Goal: Task Accomplishment & Management: Manage account settings

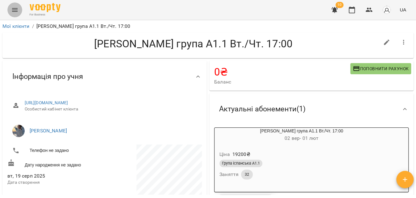
click at [18, 12] on icon "Menu" at bounding box center [14, 9] width 7 height 7
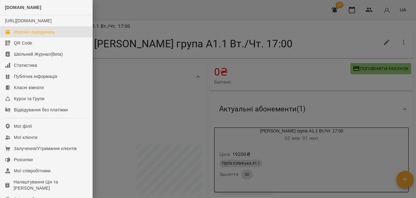
click at [42, 37] on link "Журнал відвідувань" at bounding box center [46, 31] width 92 height 11
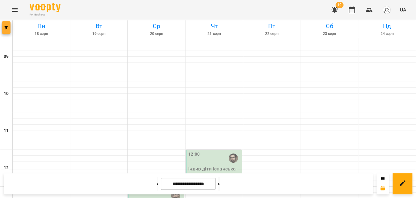
click at [9, 29] on button "button" at bounding box center [6, 27] width 9 height 12
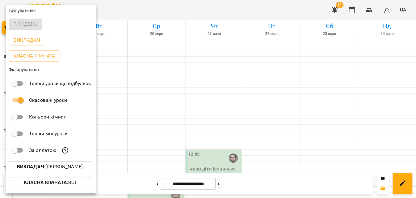
click at [68, 167] on p "Викладач : [PERSON_NAME]" at bounding box center [50, 166] width 66 height 7
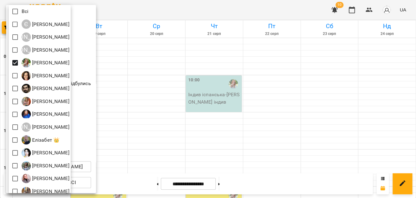
click at [169, 10] on div at bounding box center [208, 99] width 416 height 198
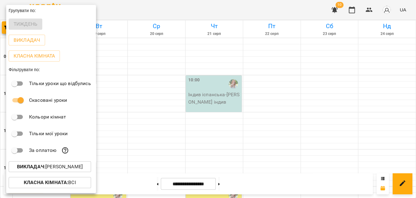
click at [169, 10] on div at bounding box center [208, 99] width 416 height 198
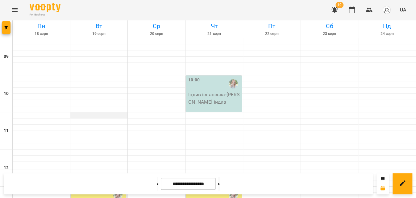
scroll to position [112, 0]
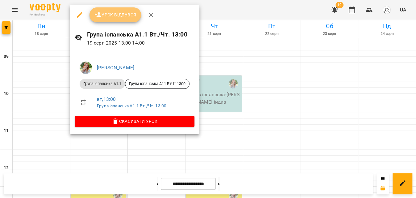
click at [117, 11] on span "Урок відбувся" at bounding box center [116, 14] width 42 height 7
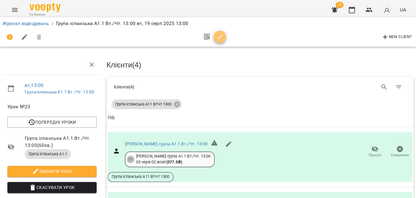
click at [224, 36] on span "button" at bounding box center [220, 36] width 12 height 7
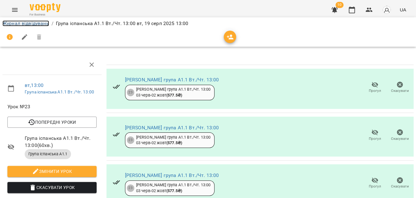
click at [33, 25] on link "Журнал відвідувань" at bounding box center [25, 23] width 47 height 6
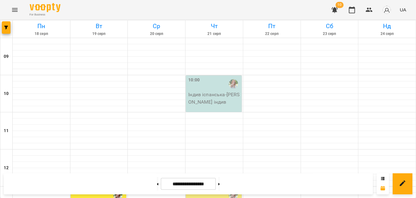
scroll to position [281, 0]
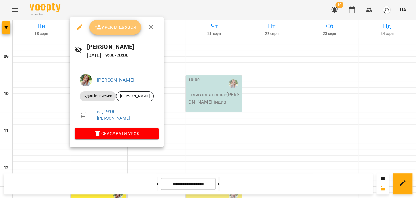
click at [123, 28] on span "Урок відбувся" at bounding box center [116, 26] width 42 height 7
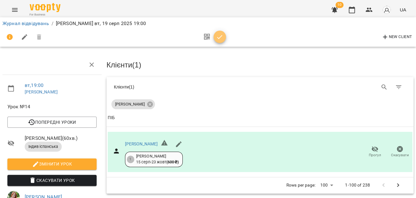
click at [218, 36] on icon "button" at bounding box center [219, 36] width 7 height 7
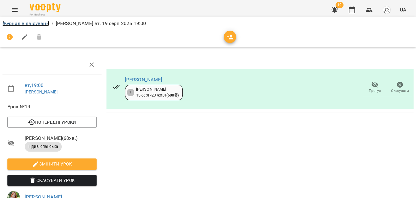
click at [36, 22] on link "Журнал відвідувань" at bounding box center [25, 23] width 47 height 6
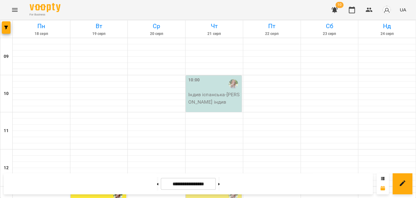
scroll to position [253, 0]
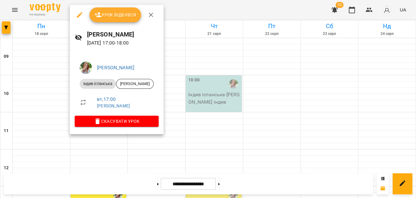
click at [80, 18] on icon "button" at bounding box center [79, 14] width 7 height 7
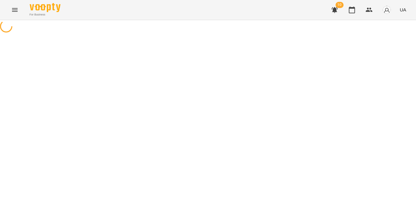
select select "**********"
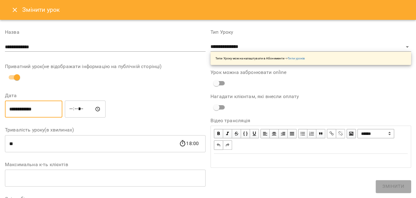
click at [26, 108] on input "**********" at bounding box center [33, 108] width 57 height 17
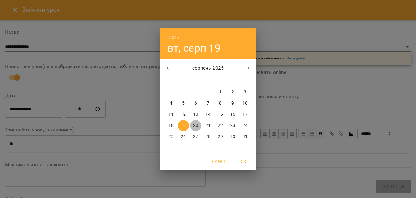
click at [196, 128] on p "20" at bounding box center [195, 125] width 5 height 6
type input "**********"
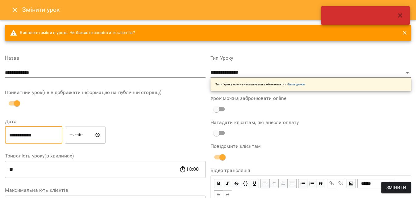
click at [398, 187] on span "Змінити" at bounding box center [396, 187] width 20 height 7
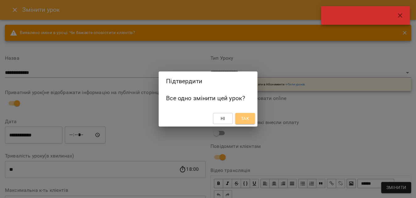
click at [250, 119] on span "Так" at bounding box center [245, 118] width 10 height 7
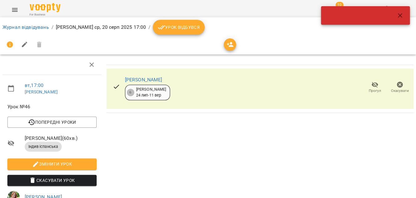
click at [42, 31] on ol "Журнал відвідувань / [PERSON_NAME] [DATE] 17:00 / Урок відбувся" at bounding box center [208, 27] width 412 height 15
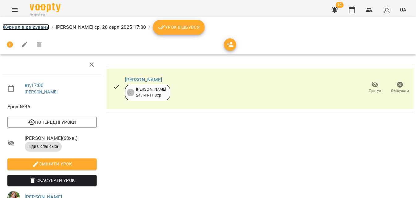
click at [42, 29] on link "Журнал відвідувань" at bounding box center [25, 27] width 47 height 6
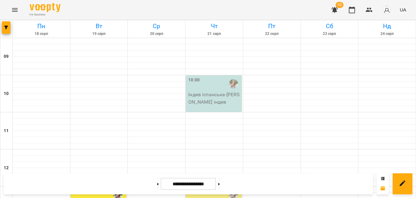
scroll to position [209, 0]
click at [289, 5] on div "For Business 10 UA" at bounding box center [208, 10] width 416 height 20
click at [7, 27] on icon "button" at bounding box center [6, 28] width 4 height 4
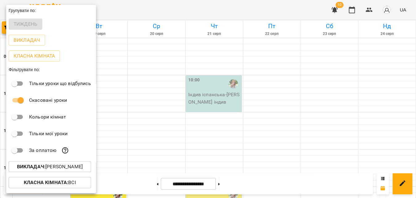
click at [78, 170] on p "Викладач : [PERSON_NAME]" at bounding box center [50, 166] width 66 height 7
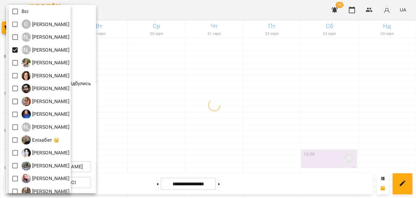
click at [159, 16] on div at bounding box center [208, 99] width 416 height 198
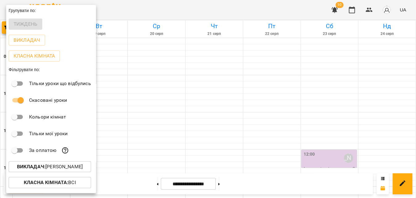
click at [159, 16] on div at bounding box center [208, 99] width 416 height 198
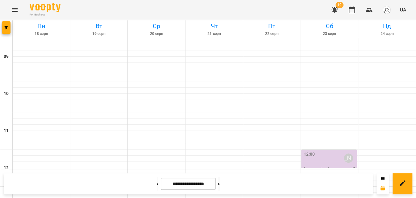
scroll to position [168, 0]
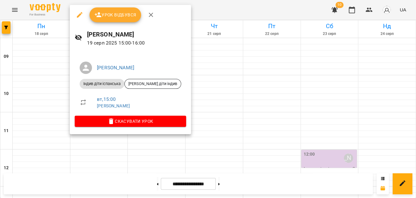
click at [122, 16] on span "Урок відбувся" at bounding box center [116, 14] width 42 height 7
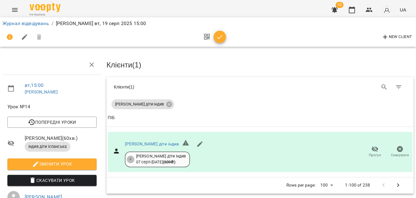
click at [217, 33] on button "button" at bounding box center [220, 37] width 12 height 12
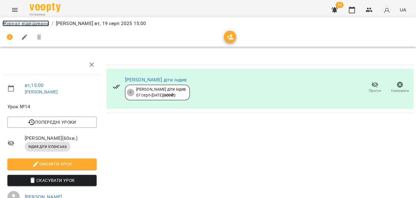
click at [46, 24] on link "Журнал відвідувань" at bounding box center [25, 23] width 47 height 6
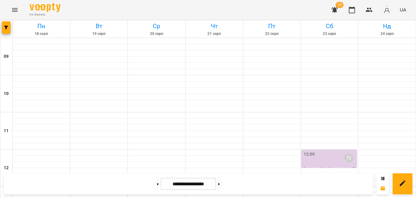
scroll to position [337, 0]
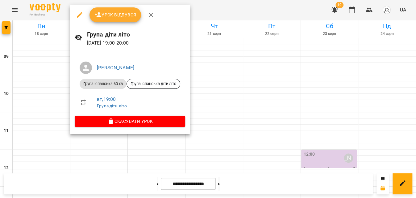
click at [128, 19] on button "Урок відбувся" at bounding box center [116, 14] width 52 height 15
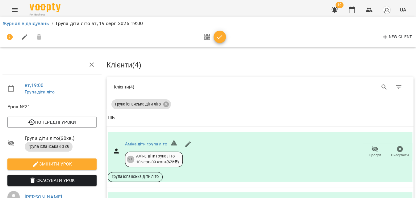
click at [227, 38] on div "New Client" at bounding box center [208, 37] width 412 height 15
click at [226, 38] on span "button" at bounding box center [220, 36] width 12 height 7
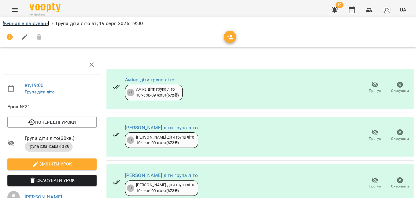
click at [42, 23] on link "Журнал відвідувань" at bounding box center [25, 23] width 47 height 6
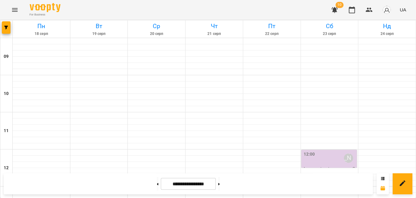
scroll to position [350, 0]
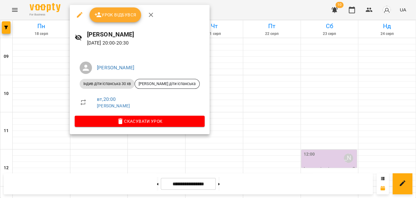
click at [119, 20] on button "Урок відбувся" at bounding box center [116, 14] width 52 height 15
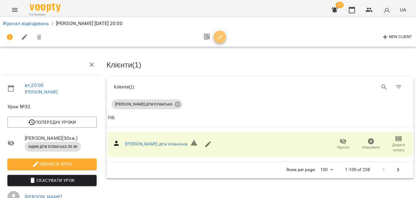
click at [221, 40] on button "button" at bounding box center [220, 37] width 12 height 12
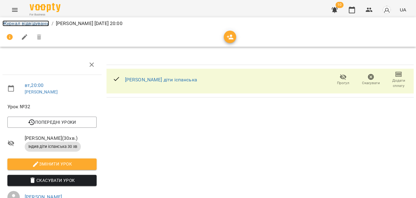
click at [32, 24] on link "Журнал відвідувань" at bounding box center [25, 23] width 47 height 6
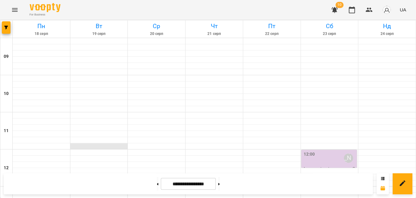
scroll to position [350, 0]
click at [3, 27] on span "button" at bounding box center [6, 28] width 9 height 4
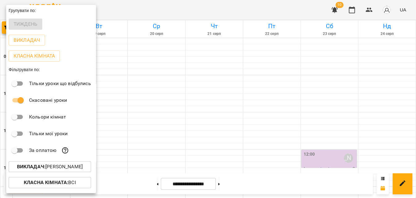
click at [83, 169] on p "Викладач : [PERSON_NAME]" at bounding box center [50, 166] width 66 height 7
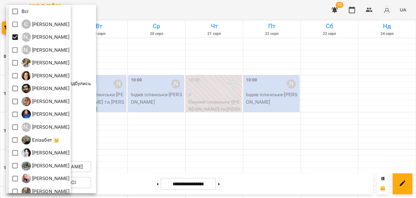
click at [170, 5] on div at bounding box center [208, 99] width 416 height 198
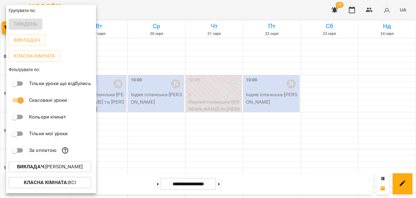
click at [170, 5] on div at bounding box center [208, 99] width 416 height 198
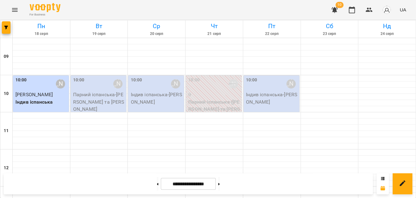
scroll to position [0, 0]
click at [114, 99] on p "Парний іспанська - [PERSON_NAME] та [PERSON_NAME]" at bounding box center [99, 102] width 52 height 22
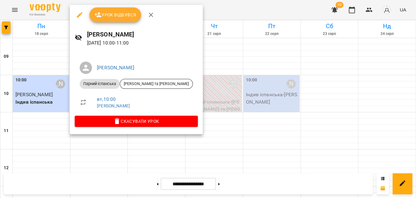
click at [129, 19] on button "Урок відбувся" at bounding box center [116, 14] width 52 height 15
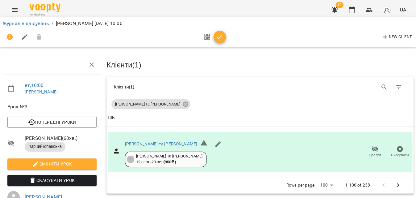
click at [217, 39] on icon "button" at bounding box center [219, 36] width 7 height 7
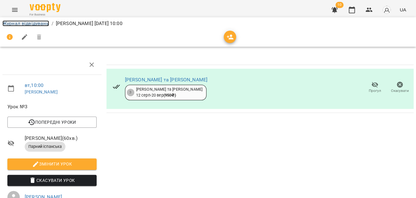
click at [38, 23] on link "Журнал відвідувань" at bounding box center [25, 23] width 47 height 6
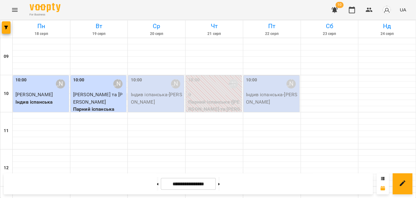
scroll to position [196, 0]
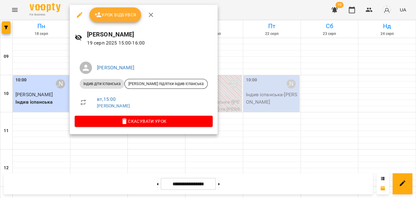
click at [121, 11] on span "Урок відбувся" at bounding box center [116, 14] width 42 height 7
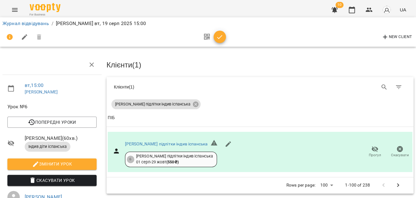
click at [218, 37] on icon "button" at bounding box center [219, 36] width 7 height 7
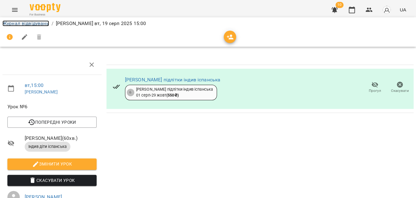
click at [44, 24] on link "Журнал відвідувань" at bounding box center [25, 23] width 47 height 6
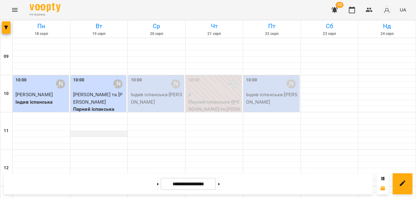
scroll to position [337, 0]
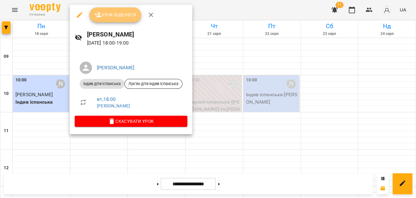
click at [114, 14] on span "Урок відбувся" at bounding box center [116, 14] width 42 height 7
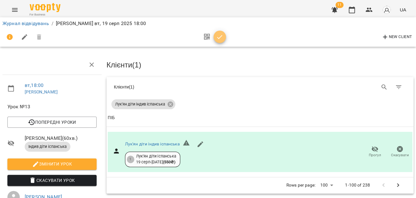
click at [220, 38] on icon "button" at bounding box center [219, 36] width 7 height 7
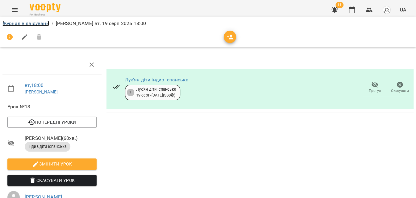
click at [15, 21] on link "Журнал відвідувань" at bounding box center [25, 23] width 47 height 6
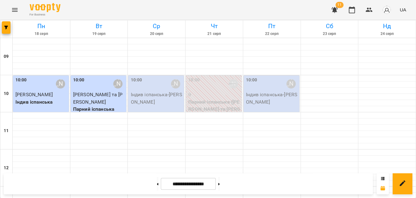
scroll to position [253, 0]
click at [3, 31] on button "button" at bounding box center [6, 27] width 9 height 12
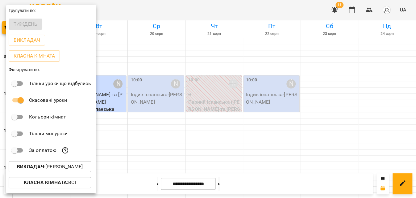
click at [36, 167] on b "Викладач :" at bounding box center [31, 166] width 28 height 6
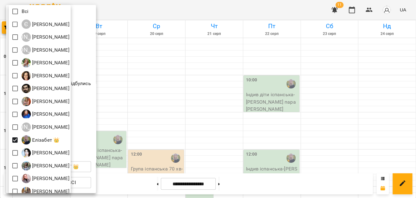
click at [139, 11] on div at bounding box center [208, 99] width 416 height 198
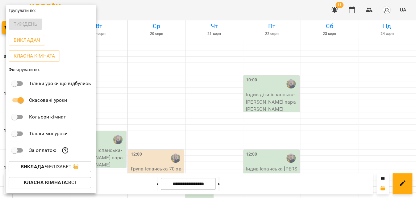
click at [139, 11] on div at bounding box center [208, 99] width 416 height 198
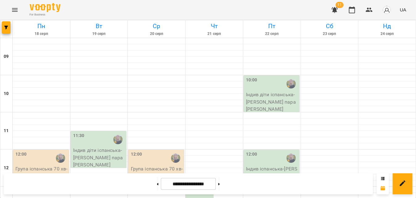
scroll to position [168, 0]
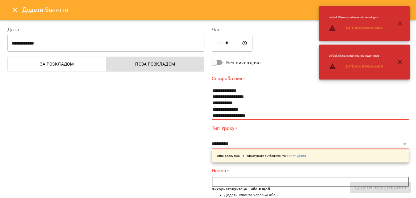
scroll to position [56, 0]
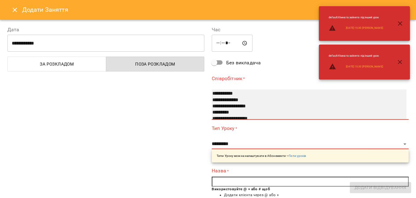
select select "**********"
click at [230, 94] on option "**********" at bounding box center [304, 94] width 184 height 6
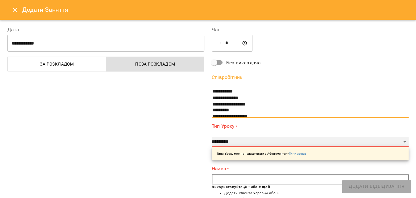
click at [234, 142] on select "**********" at bounding box center [310, 142] width 197 height 10
select select "**********"
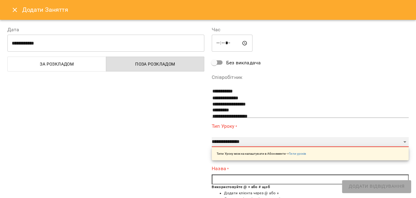
click at [212, 137] on select "**********" at bounding box center [310, 142] width 197 height 10
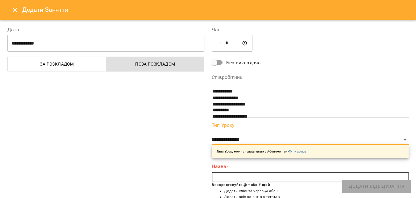
click at [239, 175] on input "text" at bounding box center [310, 177] width 197 height 10
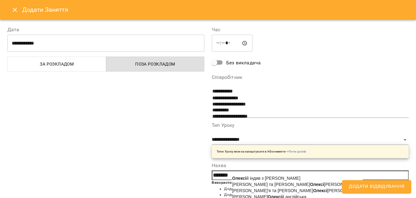
click at [245, 178] on b "Олексі" at bounding box center [239, 177] width 14 height 5
type input "**********"
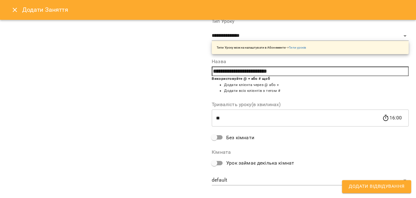
scroll to position [112, 0]
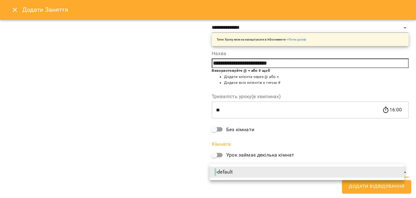
click at [245, 171] on li "- default" at bounding box center [307, 171] width 195 height 11
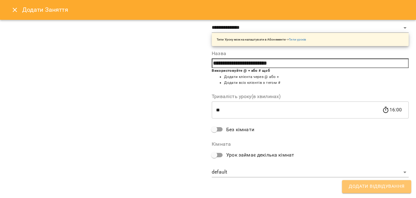
click at [359, 180] on button "Додати Відвідування" at bounding box center [376, 186] width 69 height 13
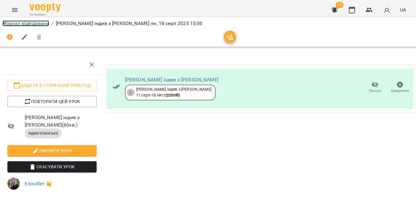
click at [24, 24] on link "Журнал відвідувань" at bounding box center [25, 23] width 47 height 6
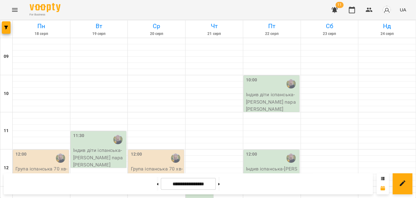
scroll to position [253, 0]
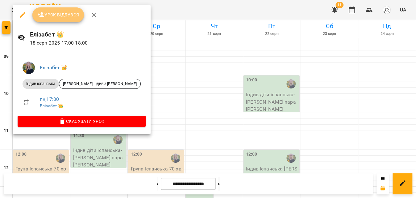
click at [75, 16] on span "Урок відбувся" at bounding box center [58, 14] width 42 height 7
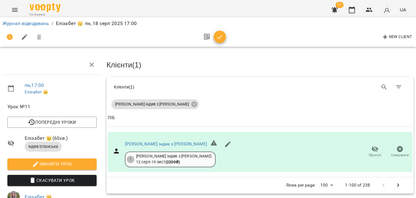
click at [223, 37] on icon "button" at bounding box center [219, 36] width 7 height 7
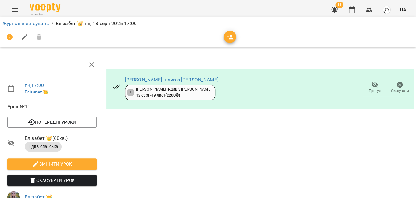
click at [34, 26] on li "Журнал відвідувань" at bounding box center [25, 23] width 47 height 7
click at [34, 26] on link "Журнал відвідувань" at bounding box center [25, 23] width 47 height 6
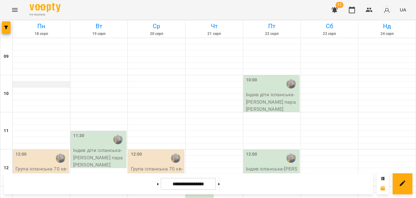
scroll to position [56, 0]
click at [48, 165] on p "Група іспанська 70 хв - Група іспанська В11 Пн_Ср 12_00" at bounding box center [41, 176] width 52 height 22
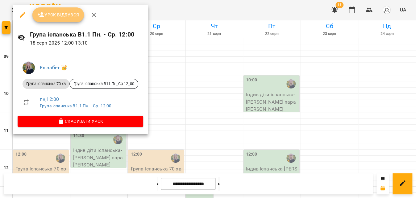
click at [57, 15] on span "Урок відбувся" at bounding box center [58, 14] width 42 height 7
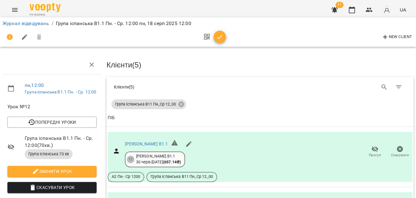
click at [220, 39] on icon "button" at bounding box center [219, 36] width 7 height 7
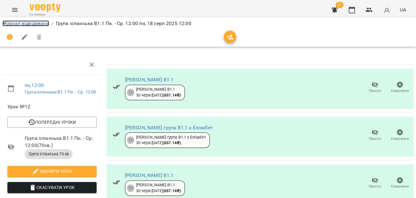
click at [18, 23] on link "Журнал відвідувань" at bounding box center [25, 23] width 47 height 6
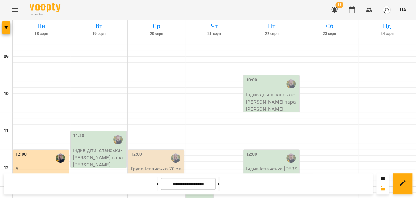
scroll to position [350, 0]
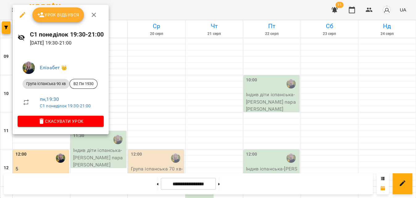
click at [71, 16] on span "Урок відбувся" at bounding box center [58, 14] width 42 height 7
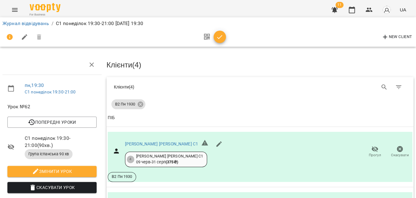
click at [224, 40] on span "button" at bounding box center [220, 36] width 12 height 7
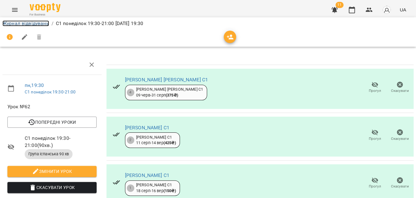
click at [39, 22] on link "Журнал відвідувань" at bounding box center [25, 23] width 47 height 6
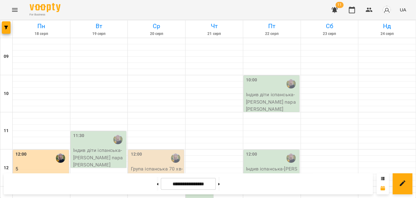
scroll to position [112, 0]
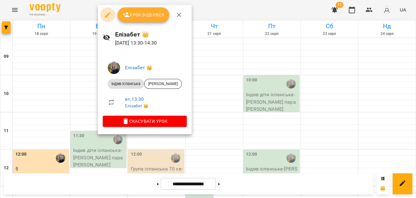
click at [108, 14] on icon "button" at bounding box center [108, 15] width 6 height 6
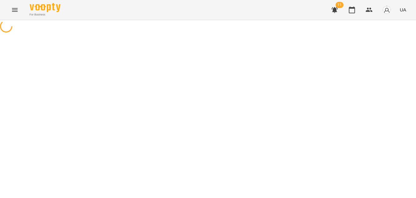
select select "**********"
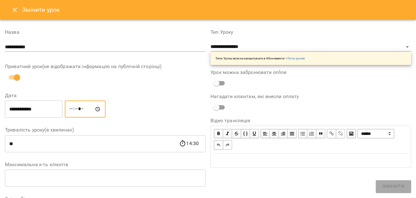
click at [79, 111] on input "*****" at bounding box center [85, 108] width 41 height 17
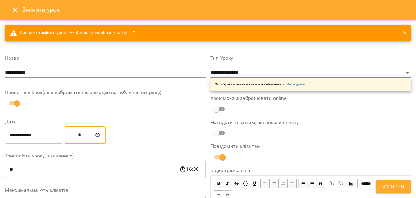
type input "*****"
click at [399, 188] on span "Змінити" at bounding box center [394, 186] width 22 height 8
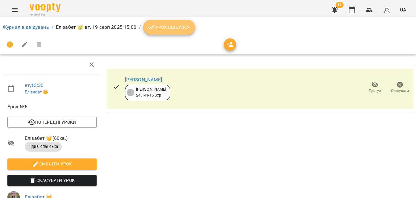
click at [165, 23] on button "Урок відбувся" at bounding box center [169, 27] width 52 height 15
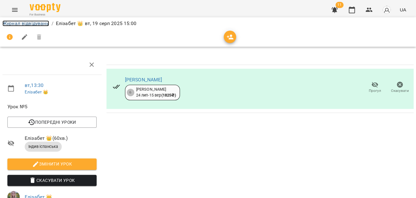
click at [19, 22] on link "Журнал відвідувань" at bounding box center [25, 23] width 47 height 6
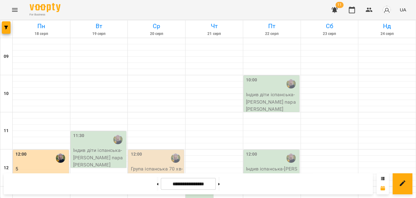
scroll to position [309, 0]
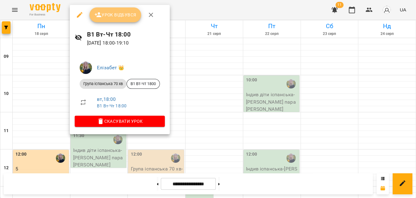
click at [123, 9] on button "Урок відбувся" at bounding box center [116, 14] width 52 height 15
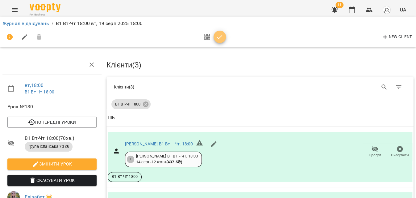
click at [216, 39] on icon "button" at bounding box center [219, 36] width 7 height 7
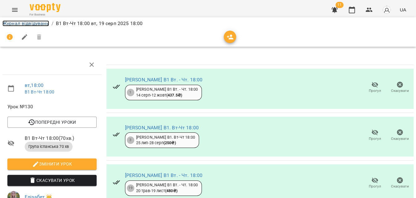
click at [35, 22] on link "Журнал відвідувань" at bounding box center [25, 23] width 47 height 6
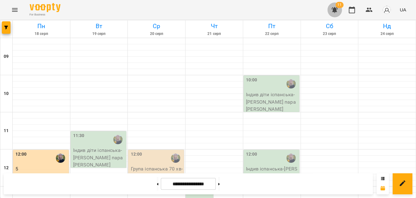
click at [336, 10] on icon "button" at bounding box center [335, 10] width 6 height 6
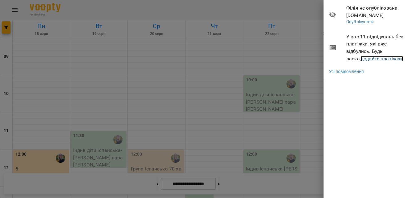
click at [371, 59] on link "додайте платіжки!" at bounding box center [382, 59] width 43 height 6
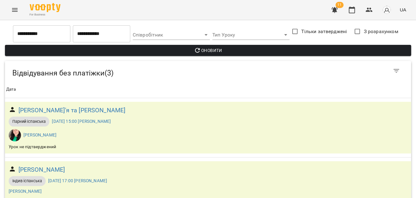
scroll to position [75, 0]
click at [13, 12] on icon "Menu" at bounding box center [14, 9] width 7 height 7
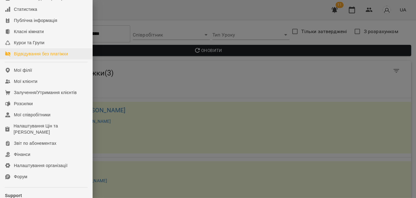
scroll to position [56, 0]
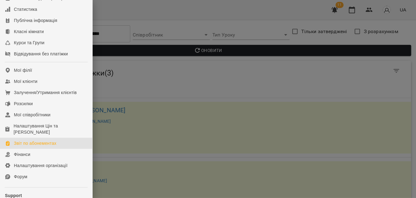
click at [37, 146] on div "Звіт по абонементах" at bounding box center [35, 143] width 43 height 6
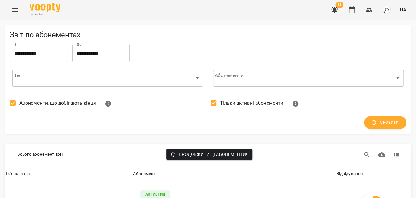
click at [73, 105] on span "Абонементи, що добігають кінця" at bounding box center [57, 102] width 77 height 7
click at [230, 104] on span "Тільки активні абонементи" at bounding box center [252, 102] width 64 height 7
click at [381, 124] on span "Оновити" at bounding box center [385, 122] width 27 height 8
click at [382, 123] on span "Оновити" at bounding box center [385, 122] width 27 height 8
click at [340, 176] on div "Відвідування" at bounding box center [349, 173] width 27 height 7
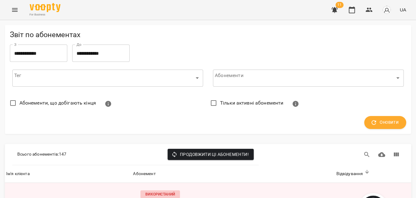
click at [333, 5] on button "button" at bounding box center [334, 9] width 15 height 15
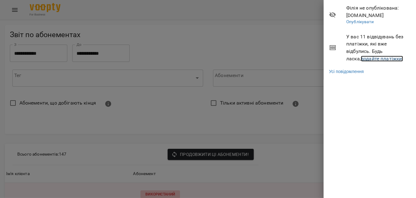
click at [364, 60] on link "додайте платіжки!" at bounding box center [382, 59] width 43 height 6
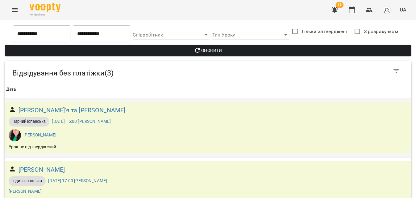
scroll to position [75, 0]
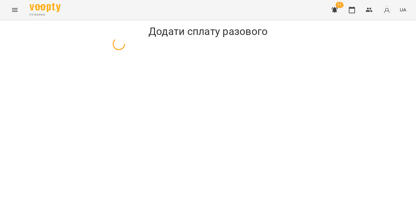
select select "**********"
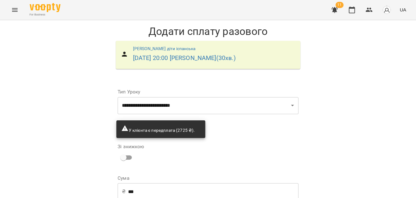
scroll to position [28, 0]
click at [187, 183] on input "***" at bounding box center [213, 191] width 171 height 17
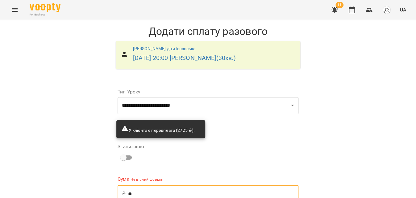
type input "*"
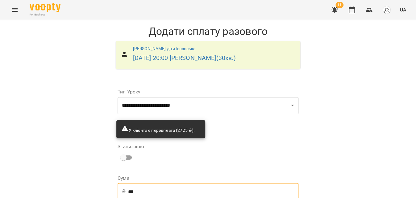
scroll to position [75, 0]
type input "***"
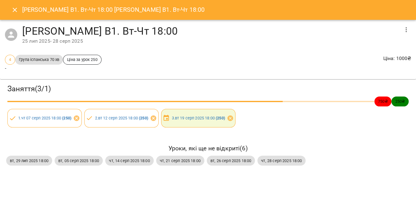
drag, startPoint x: 14, startPoint y: 10, endPoint x: 40, endPoint y: 21, distance: 28.6
click at [14, 10] on icon "Close" at bounding box center [15, 10] width 4 height 4
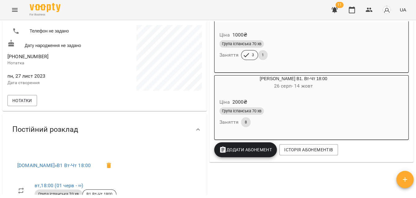
scroll to position [140, 0]
